Goal: Task Accomplishment & Management: Complete application form

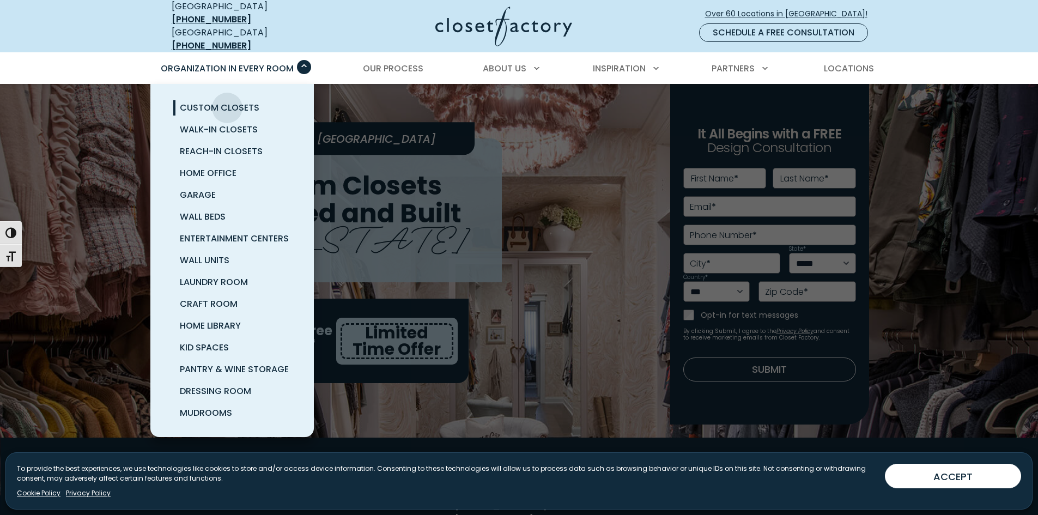
click at [227, 101] on span "Custom Closets" at bounding box center [220, 107] width 80 height 13
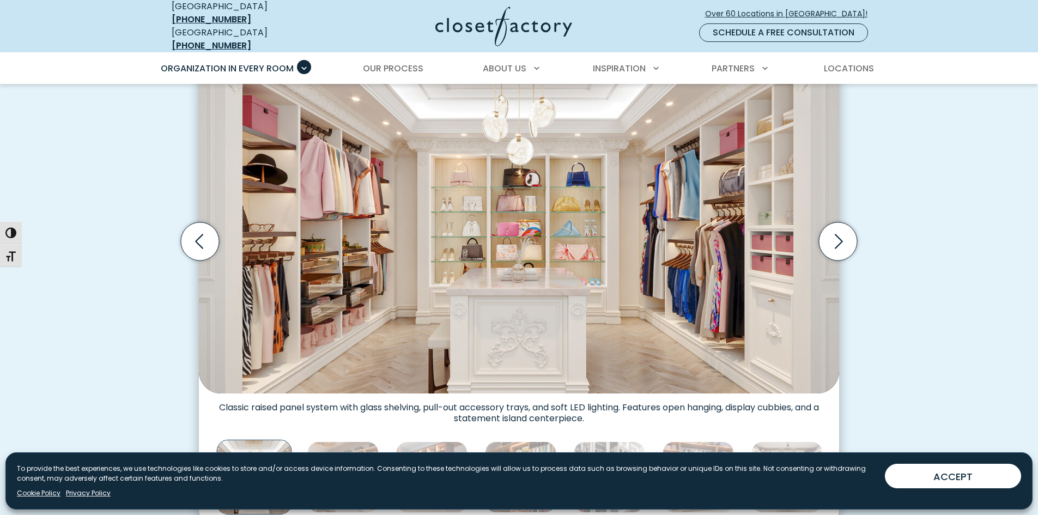
scroll to position [381, 0]
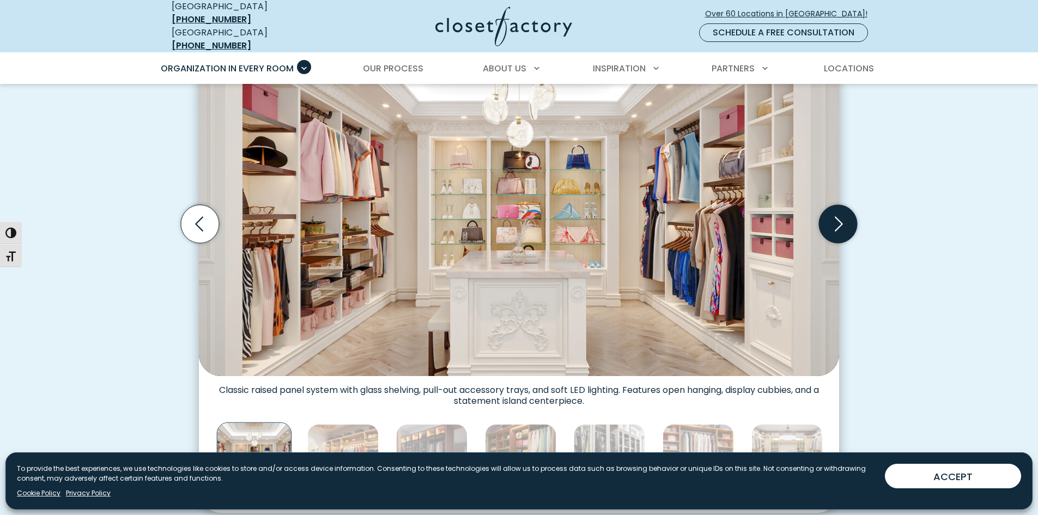
click at [833, 219] on icon "Next slide" at bounding box center [838, 224] width 38 height 38
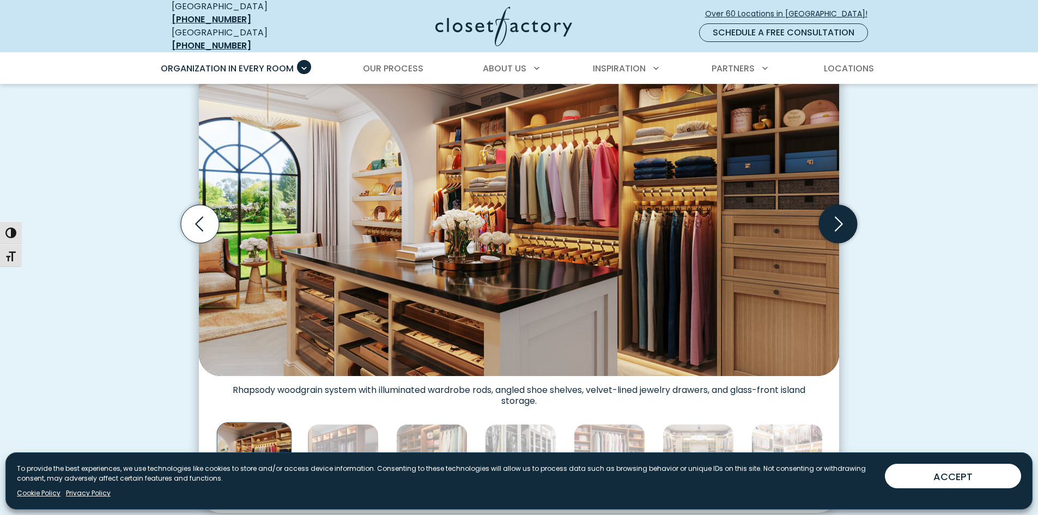
click at [833, 219] on icon "Next slide" at bounding box center [838, 224] width 38 height 38
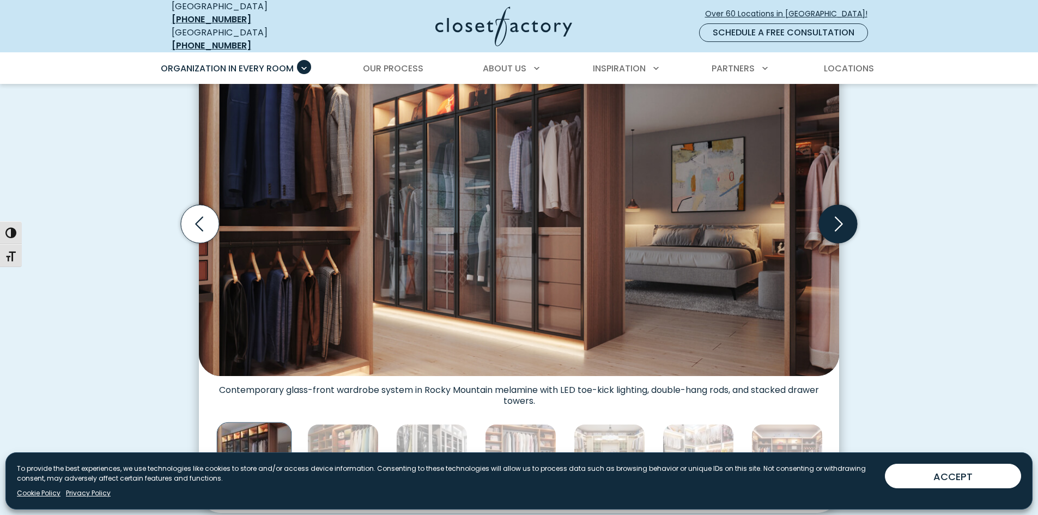
click at [833, 219] on icon "Next slide" at bounding box center [838, 224] width 38 height 38
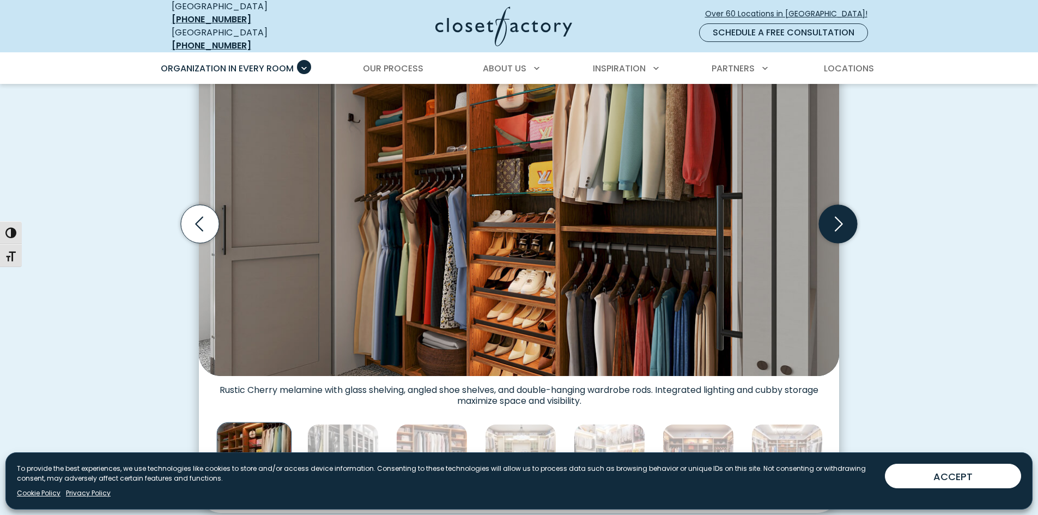
click at [833, 219] on icon "Next slide" at bounding box center [838, 224] width 38 height 38
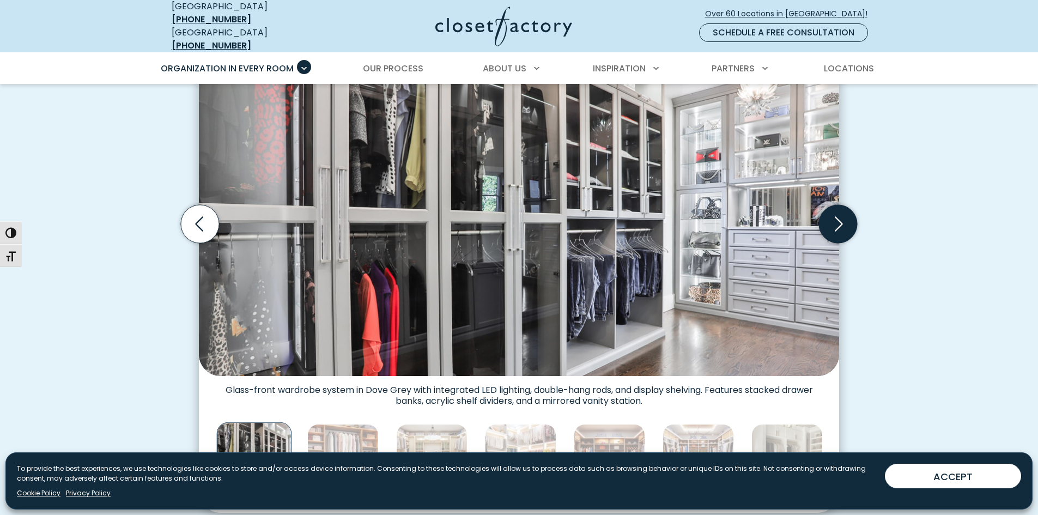
click at [833, 219] on icon "Next slide" at bounding box center [838, 224] width 38 height 38
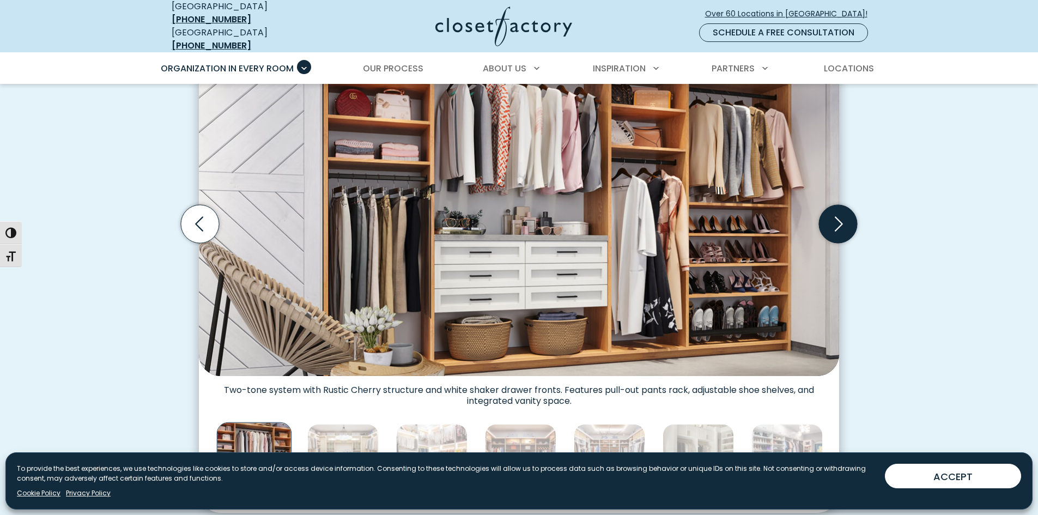
click at [833, 219] on icon "Next slide" at bounding box center [838, 224] width 38 height 38
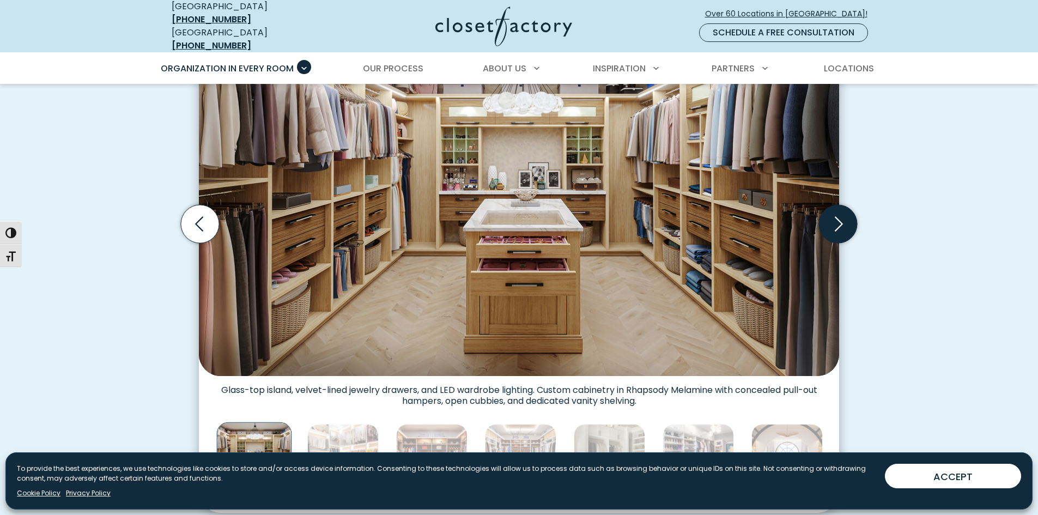
click at [833, 219] on icon "Next slide" at bounding box center [838, 224] width 38 height 38
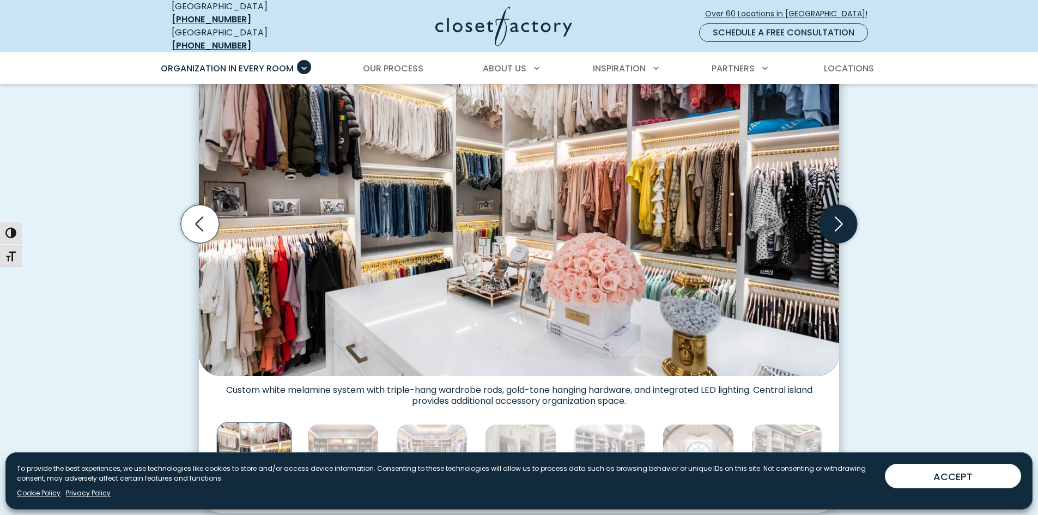
click at [833, 219] on icon "Next slide" at bounding box center [838, 224] width 38 height 38
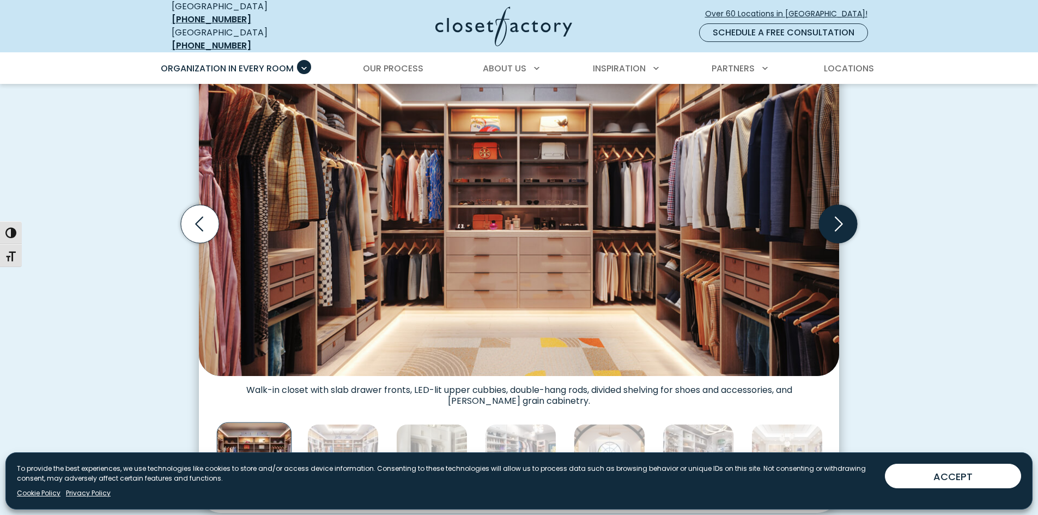
click at [837, 217] on icon "Next slide" at bounding box center [838, 224] width 38 height 38
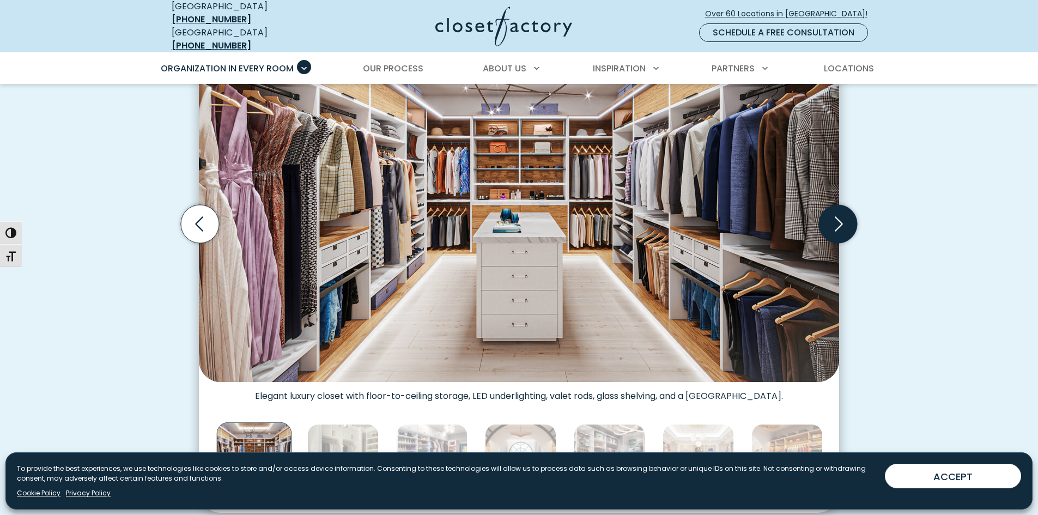
click at [837, 217] on icon "Next slide" at bounding box center [838, 224] width 38 height 38
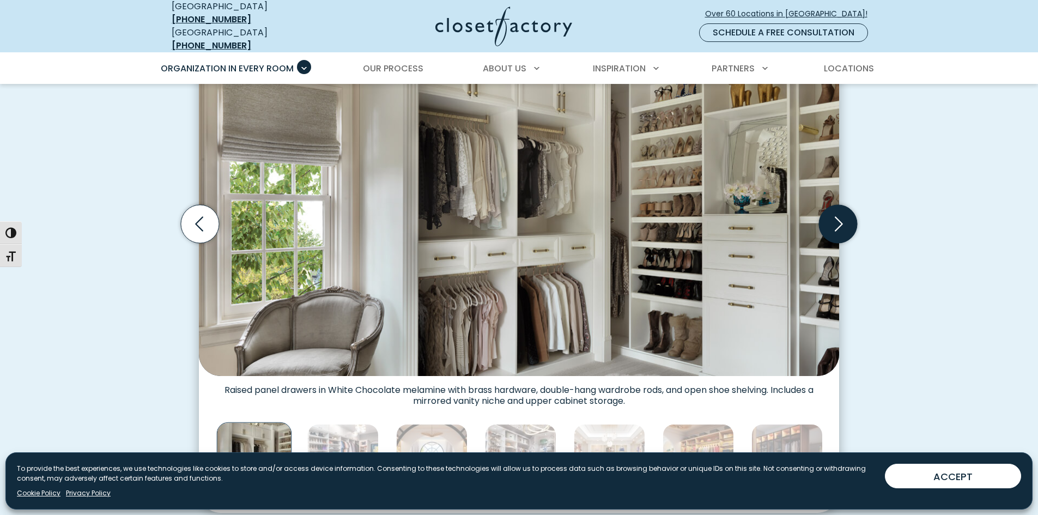
click at [837, 217] on icon "Next slide" at bounding box center [838, 224] width 38 height 38
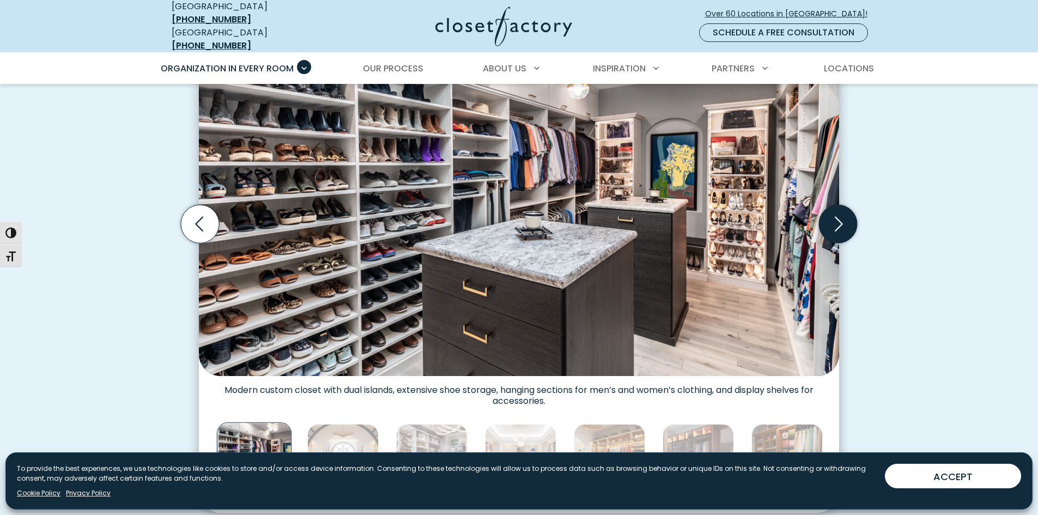
click at [837, 217] on icon "Next slide" at bounding box center [838, 224] width 38 height 38
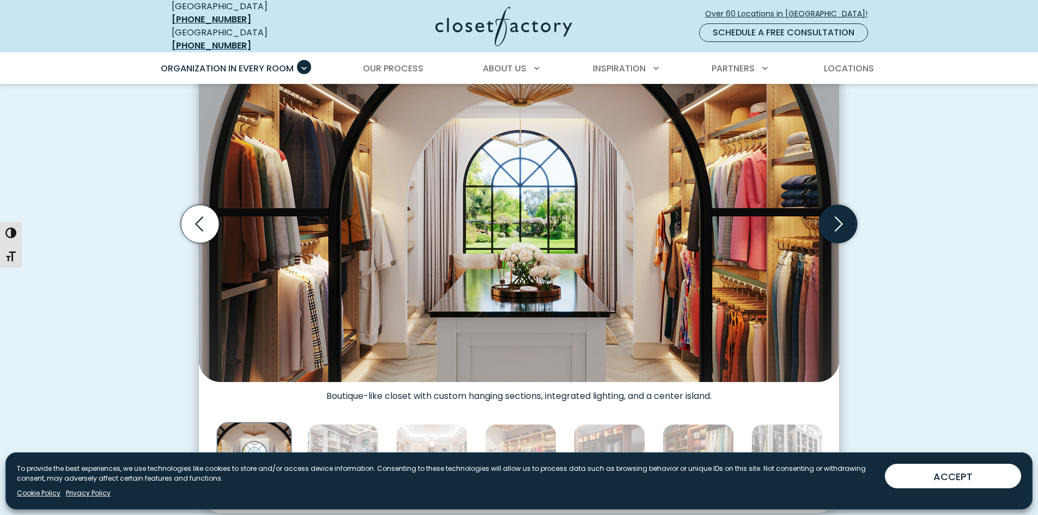
click at [837, 217] on icon "Next slide" at bounding box center [838, 224] width 38 height 38
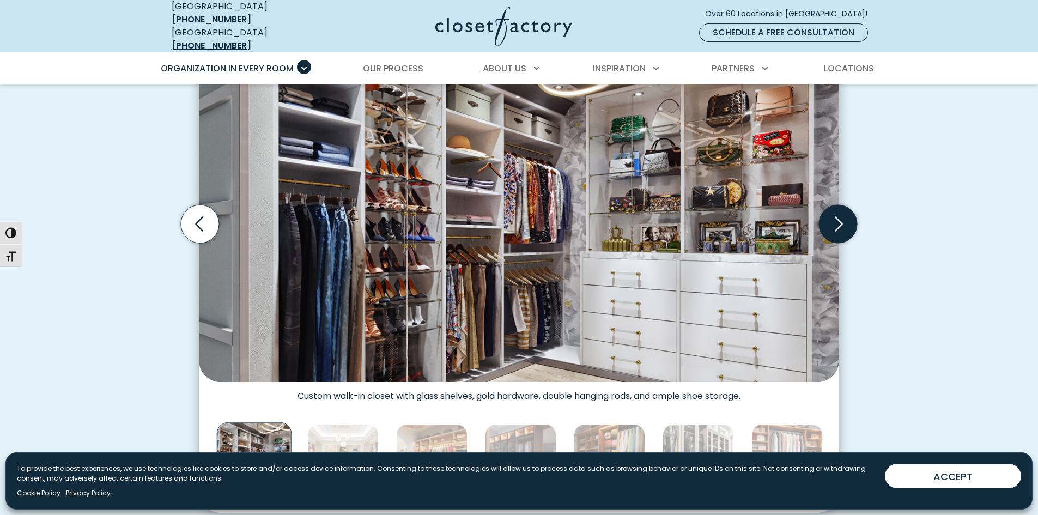
click at [837, 217] on icon "Next slide" at bounding box center [838, 224] width 38 height 38
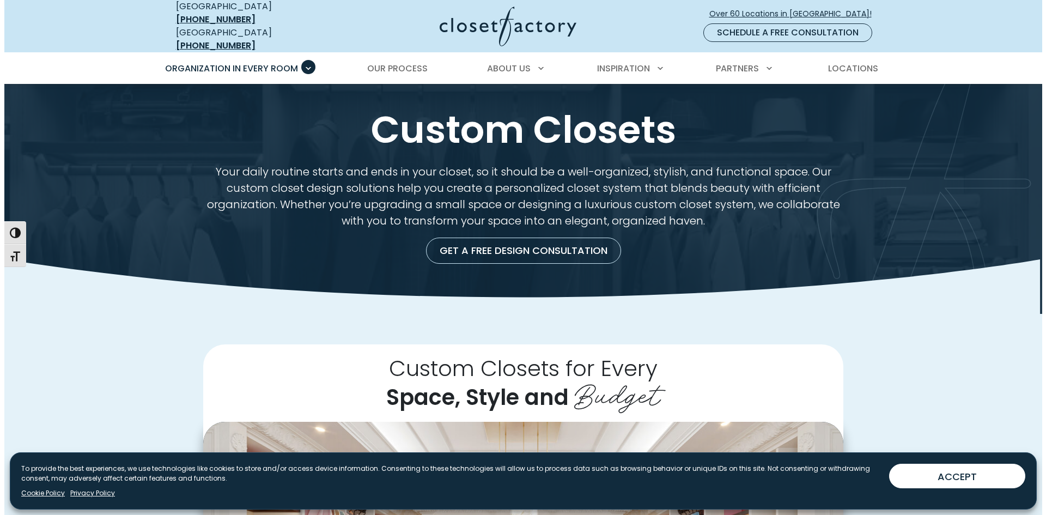
scroll to position [0, 0]
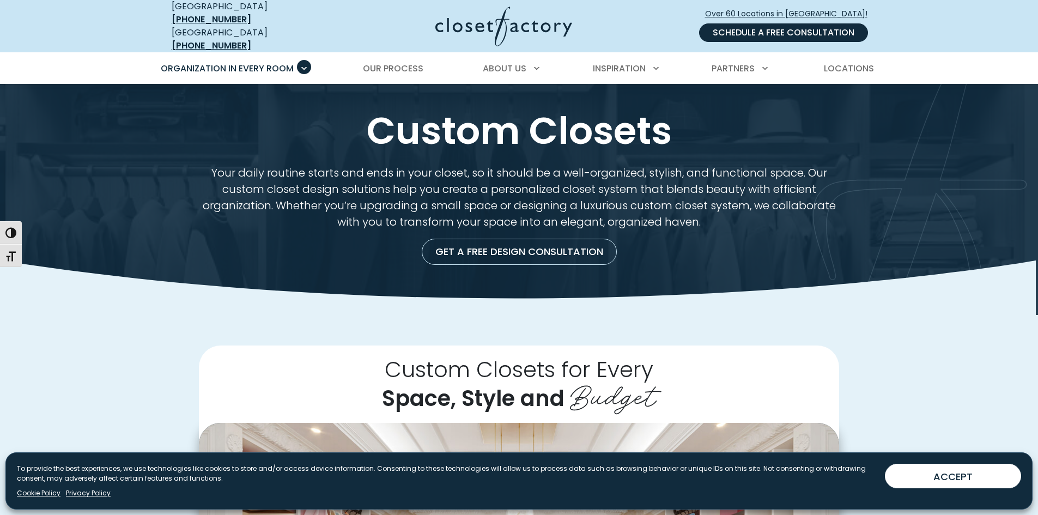
click at [782, 25] on link "Schedule a Free Consultation" at bounding box center [783, 32] width 169 height 19
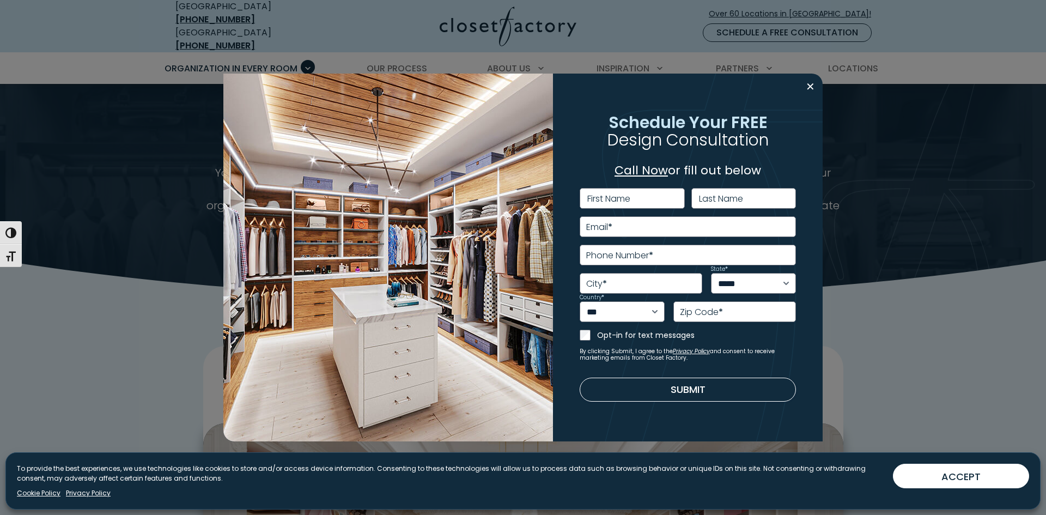
click at [624, 201] on label "First Name" at bounding box center [609, 199] width 43 height 9
click at [624, 201] on input "First Name" at bounding box center [632, 198] width 105 height 21
type input "*"
type input "****"
type input "********"
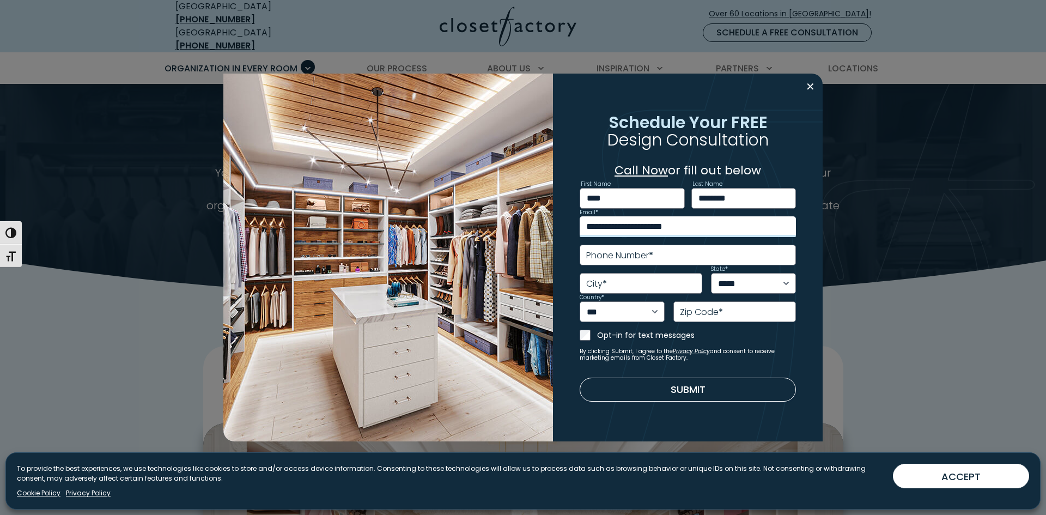
type input "**********"
type input "*********"
select select "**"
type input "*****"
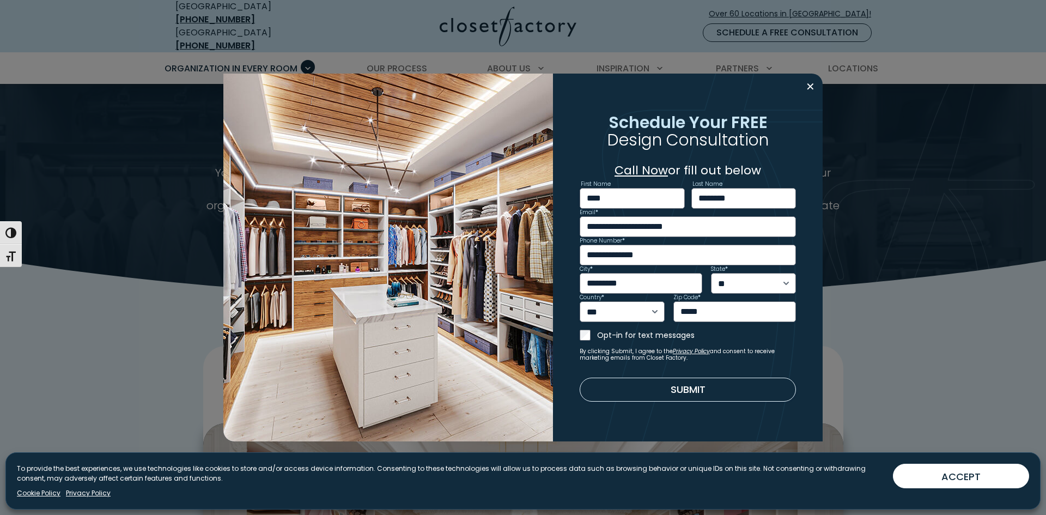
click at [684, 389] on button "Submit" at bounding box center [688, 390] width 217 height 24
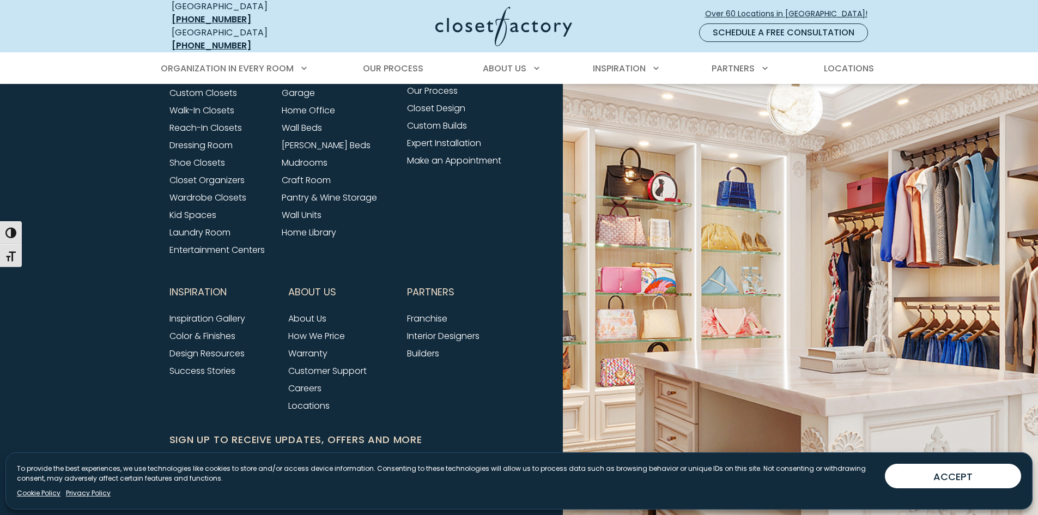
scroll to position [1002, 0]
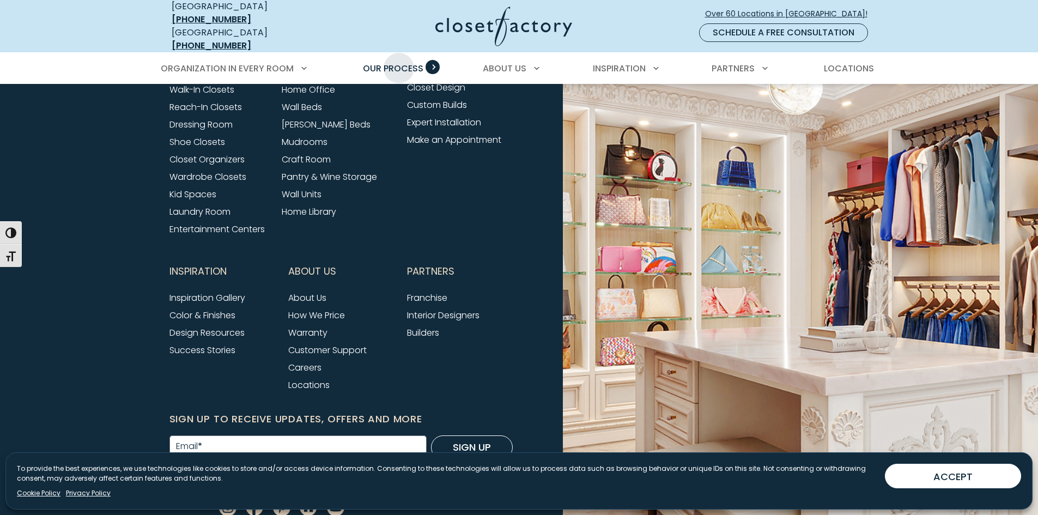
click at [399, 62] on span "Our Process" at bounding box center [393, 68] width 60 height 13
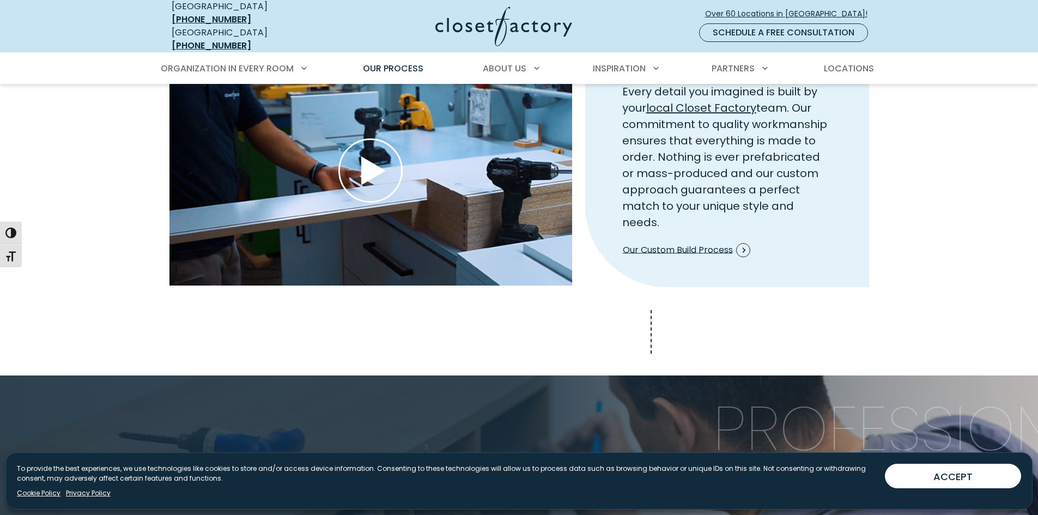
scroll to position [1308, 0]
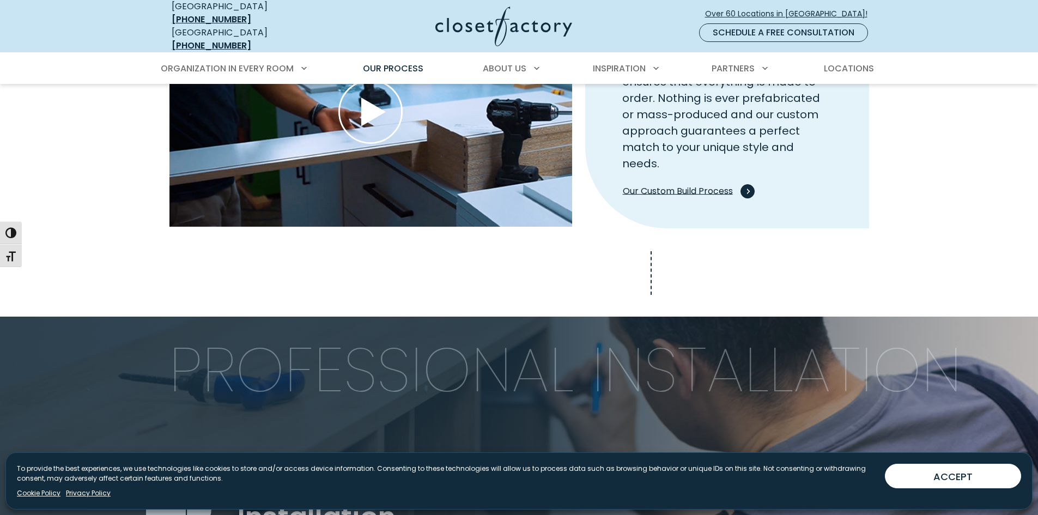
click at [743, 184] on span "Process Step Video" at bounding box center [748, 191] width 14 height 14
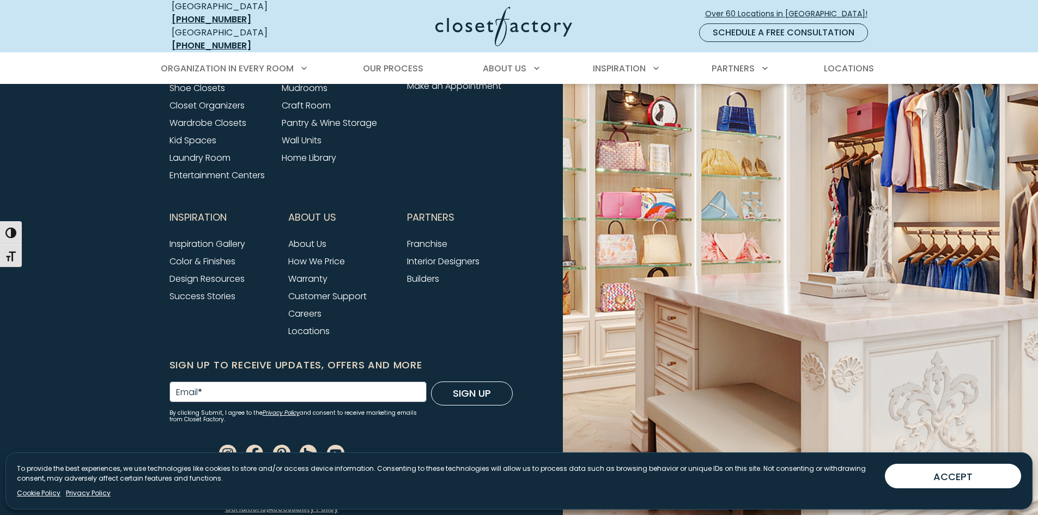
scroll to position [1130, 0]
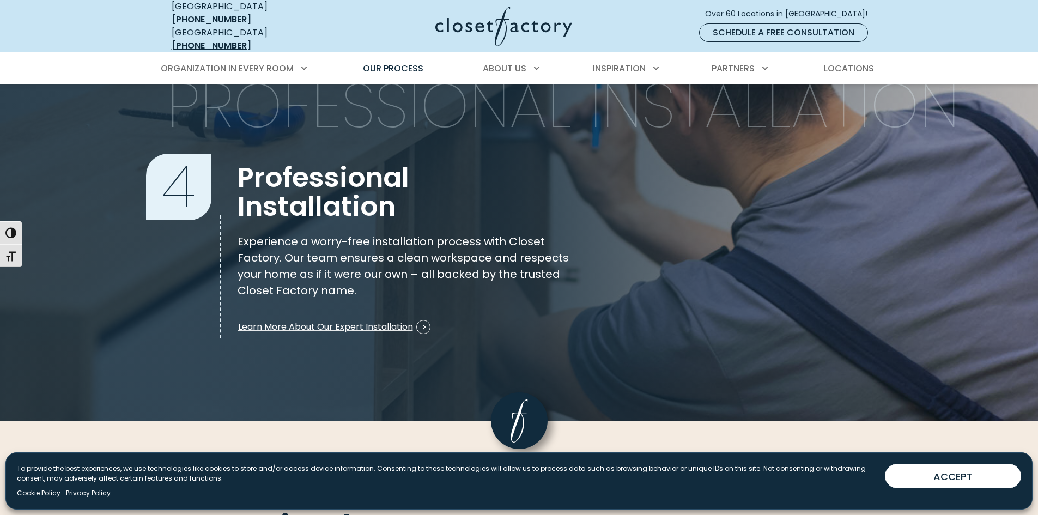
scroll to position [1591, 0]
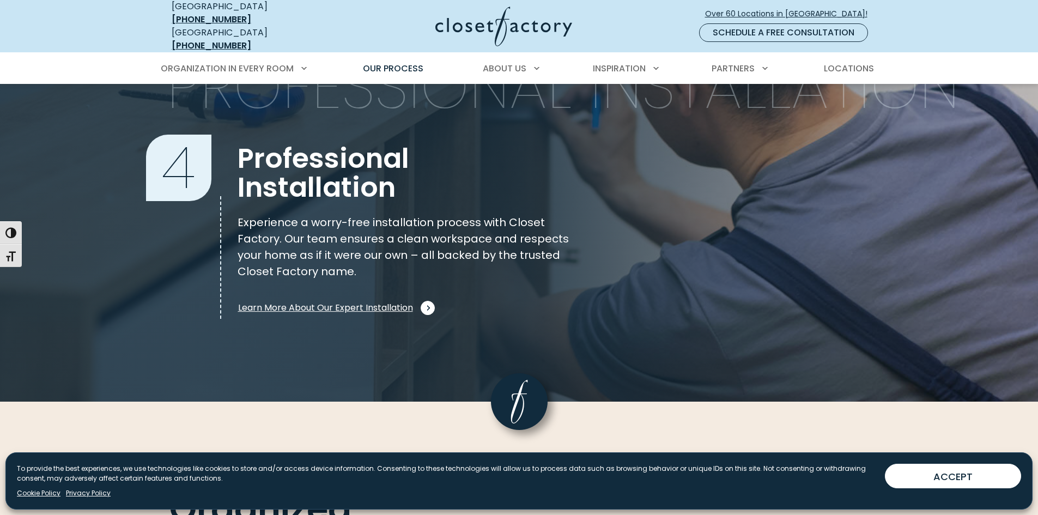
click at [421, 301] on span "Process Step Content" at bounding box center [428, 308] width 14 height 14
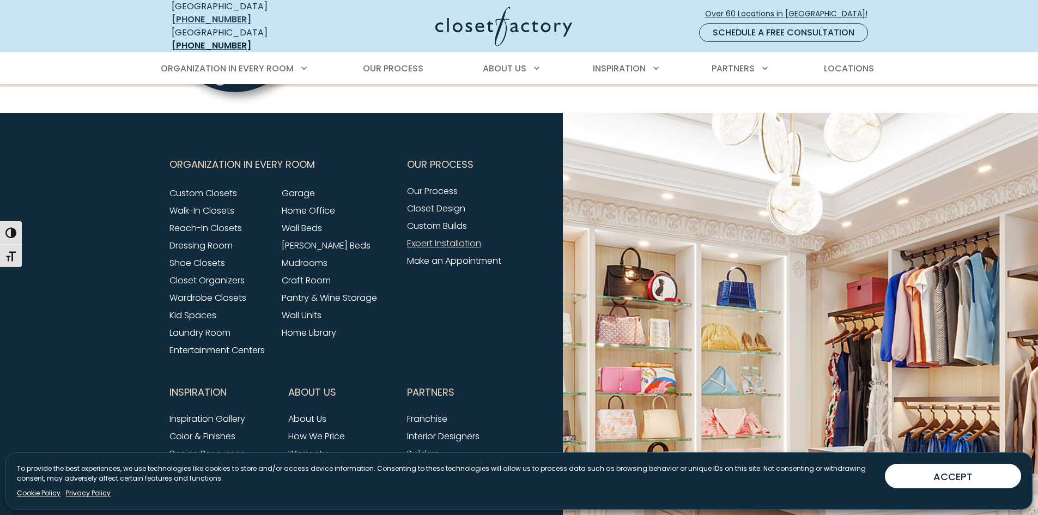
scroll to position [1077, 0]
